Goal: Task Accomplishment & Management: Complete application form

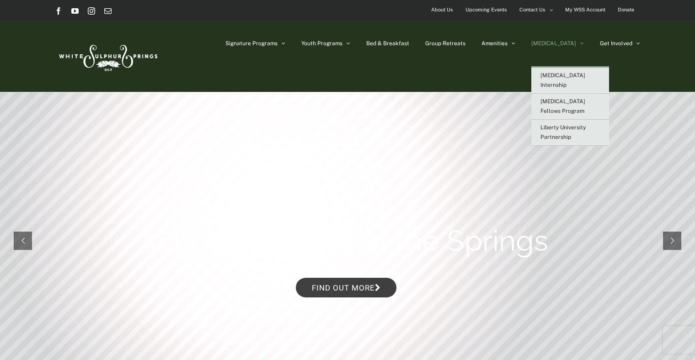
click at [566, 42] on span "[MEDICAL_DATA]" at bounding box center [554, 43] width 45 height 5
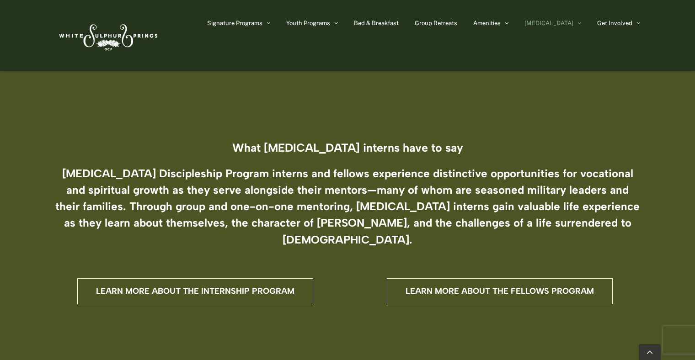
scroll to position [215, 0]
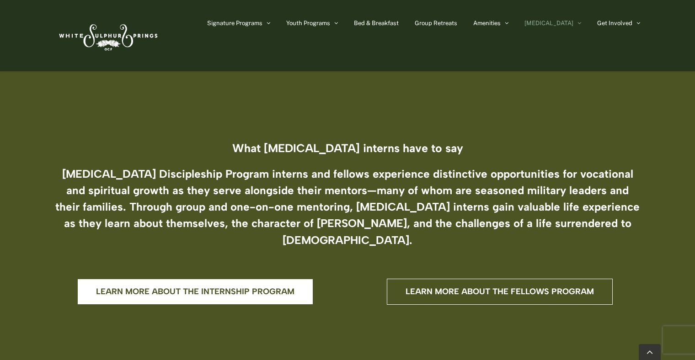
click at [221, 280] on link "Learn more about the internship program" at bounding box center [195, 292] width 236 height 26
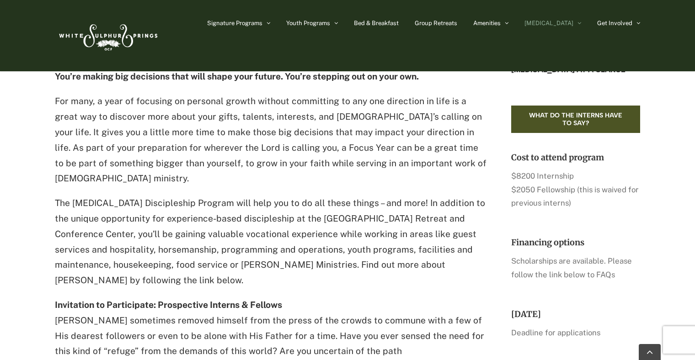
scroll to position [311, 0]
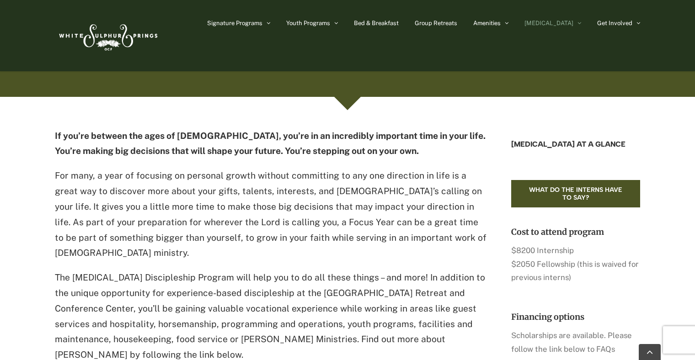
scroll to position [234, 0]
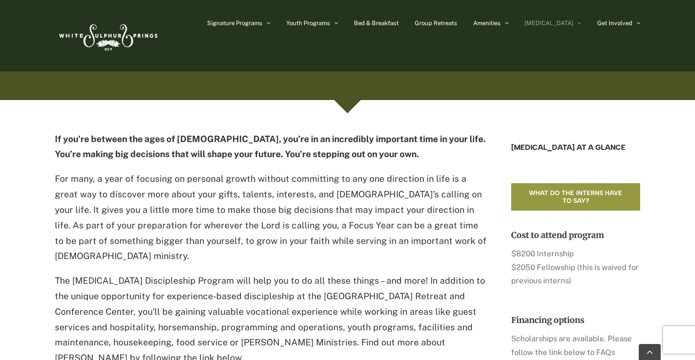
click at [574, 198] on span "What do the interns have to say?" at bounding box center [576, 197] width 102 height 16
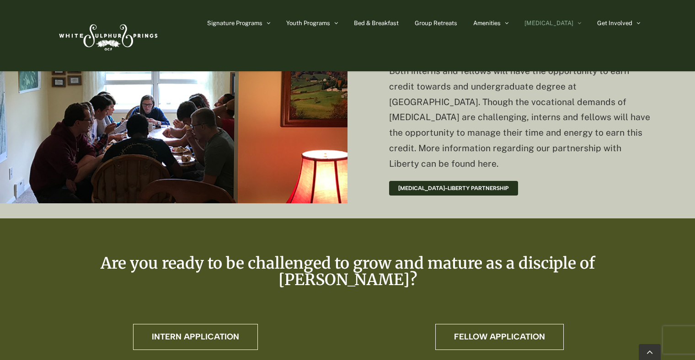
scroll to position [2230, 0]
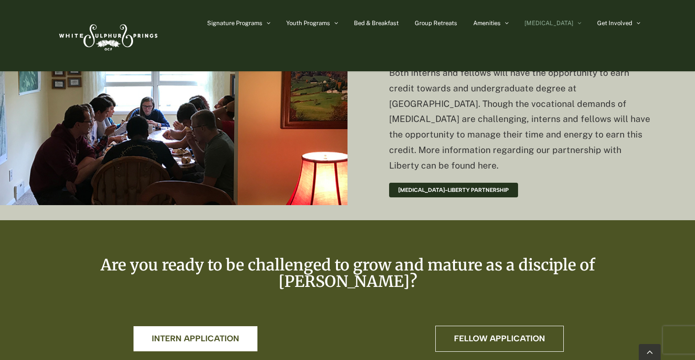
click at [188, 334] on span "Intern Application" at bounding box center [195, 339] width 87 height 10
